Goal: Information Seeking & Learning: Learn about a topic

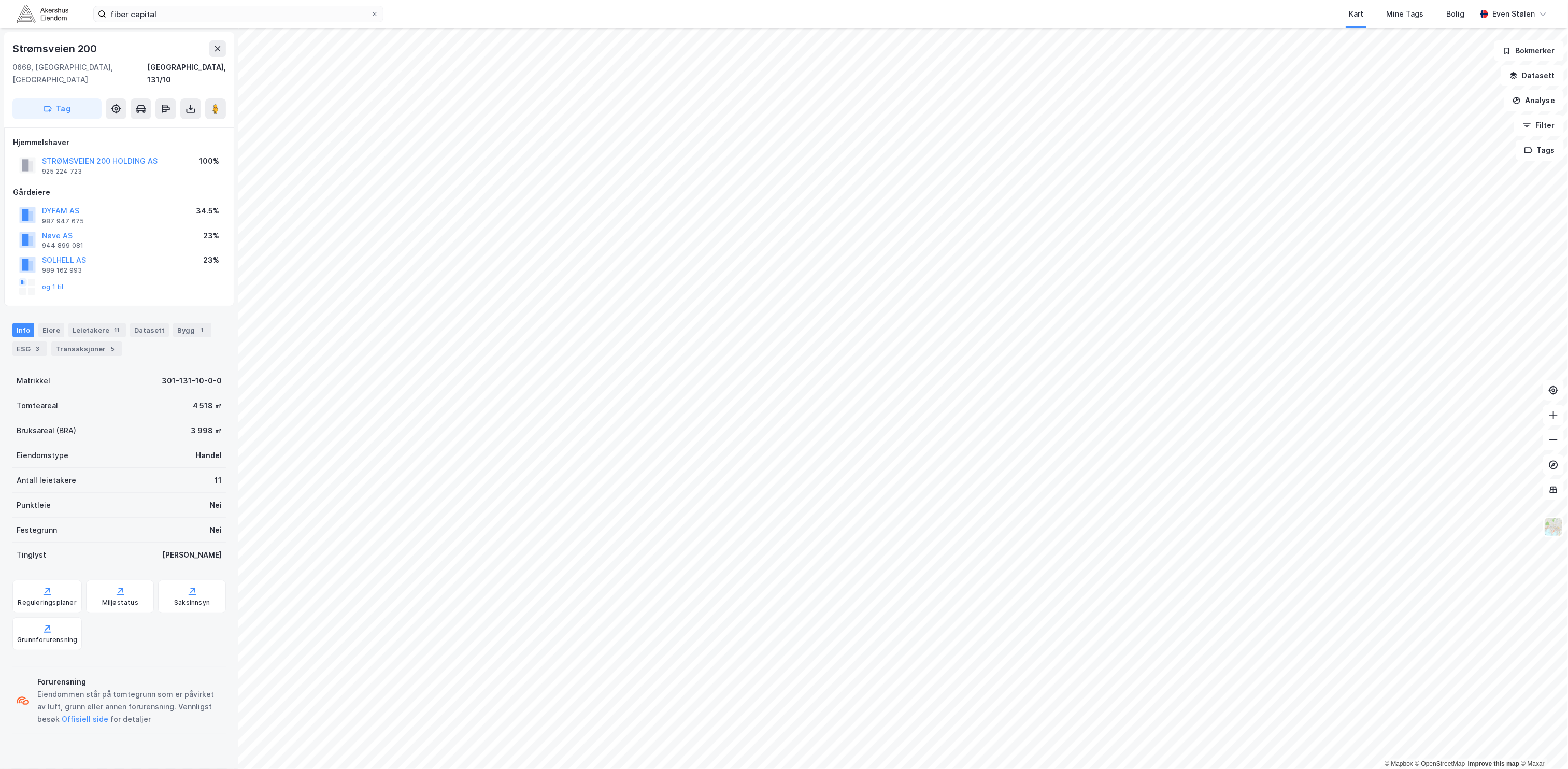
click at [40, 16] on img at bounding box center [42, 14] width 52 height 18
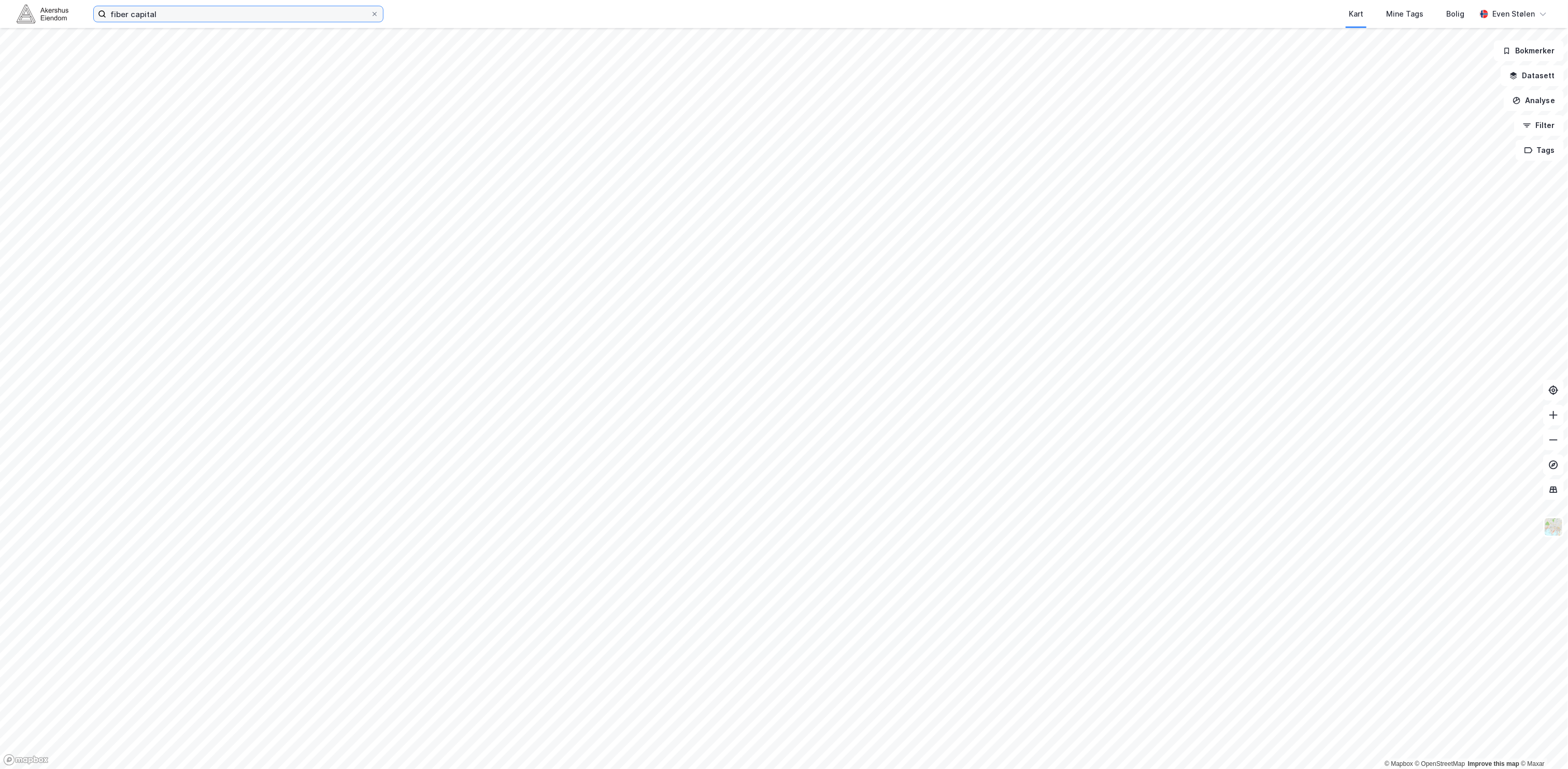
click at [133, 12] on input "fiber capital" at bounding box center [239, 14] width 264 height 16
paste input "[STREET_ADDRESS]"
type input "[STREET_ADDRESS]"
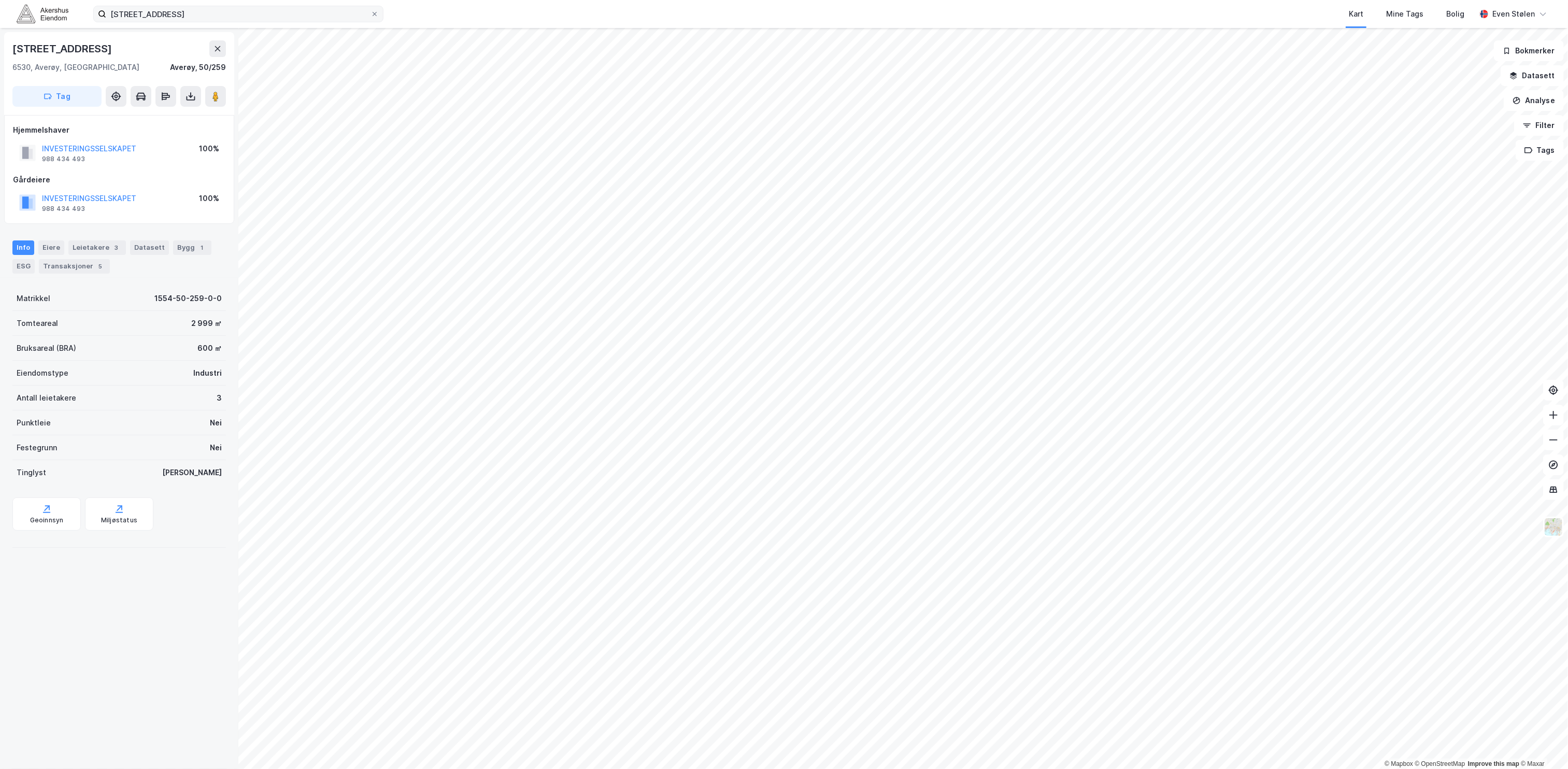
drag, startPoint x: 44, startPoint y: 19, endPoint x: 116, endPoint y: 8, distance: 72.8
click at [45, 20] on img at bounding box center [42, 14] width 52 height 18
